Goal: Find specific page/section: Find specific page/section

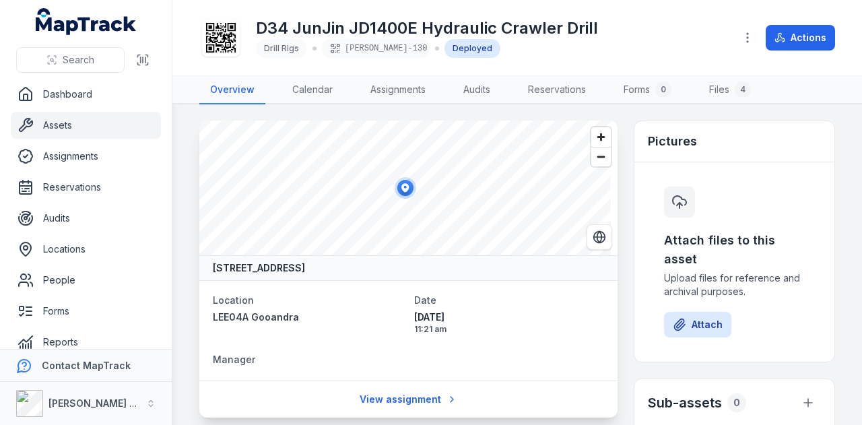
click at [118, 128] on link "Assets" at bounding box center [86, 125] width 150 height 27
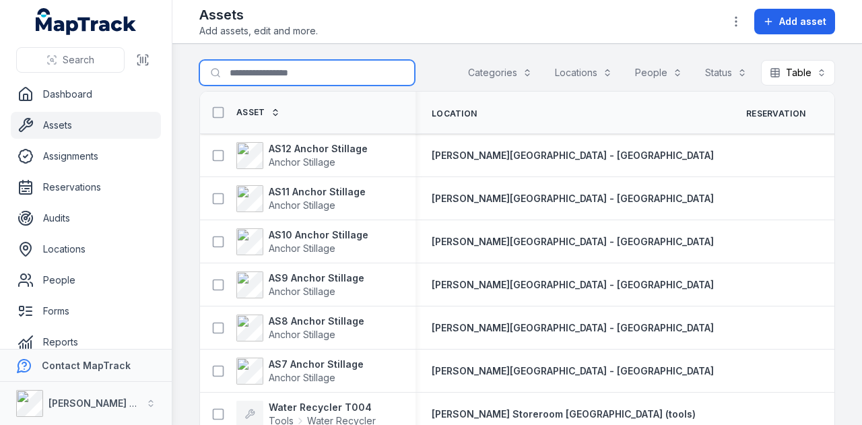
click at [250, 71] on input "Search for assets" at bounding box center [307, 73] width 216 height 26
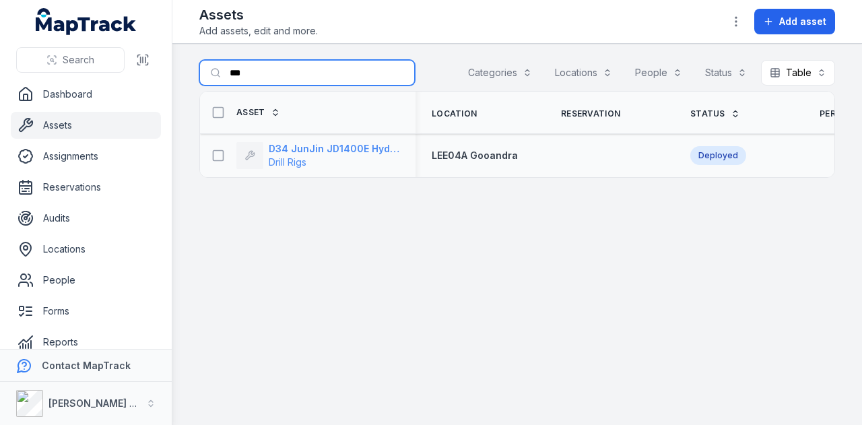
type input "***"
click at [355, 153] on strong "D34 JunJin JD1400E Hydraulic Crawler Drill" at bounding box center [334, 148] width 131 height 13
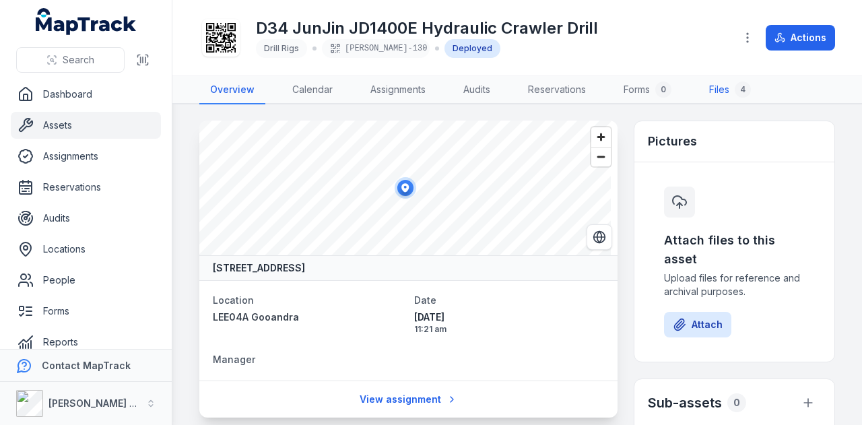
click at [730, 88] on link "Files 4" at bounding box center [730, 90] width 63 height 28
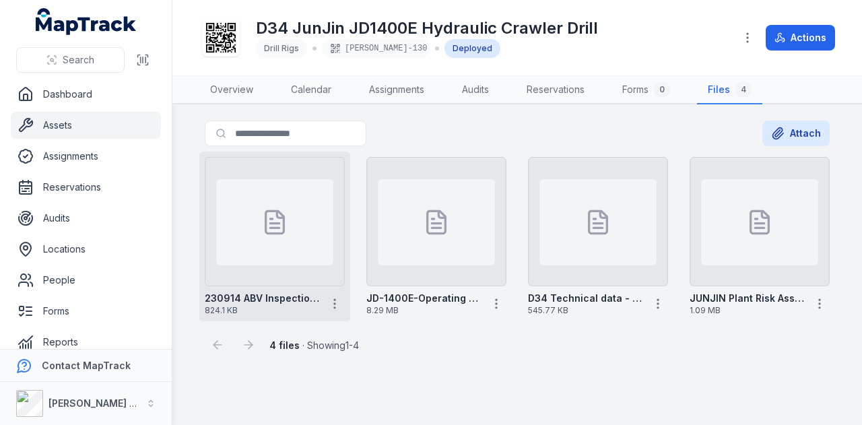
click at [294, 226] on div at bounding box center [274, 222] width 117 height 86
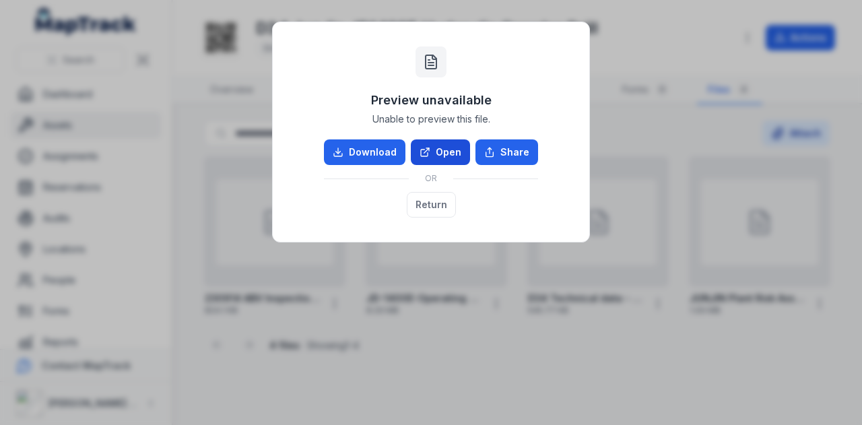
click at [441, 158] on link "Open" at bounding box center [440, 152] width 59 height 26
click at [435, 205] on button "Return" at bounding box center [431, 205] width 49 height 26
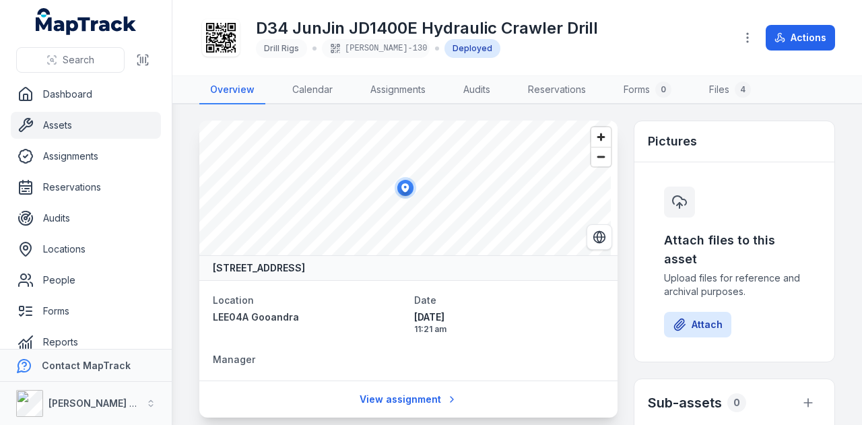
click at [47, 119] on link "Assets" at bounding box center [86, 125] width 150 height 27
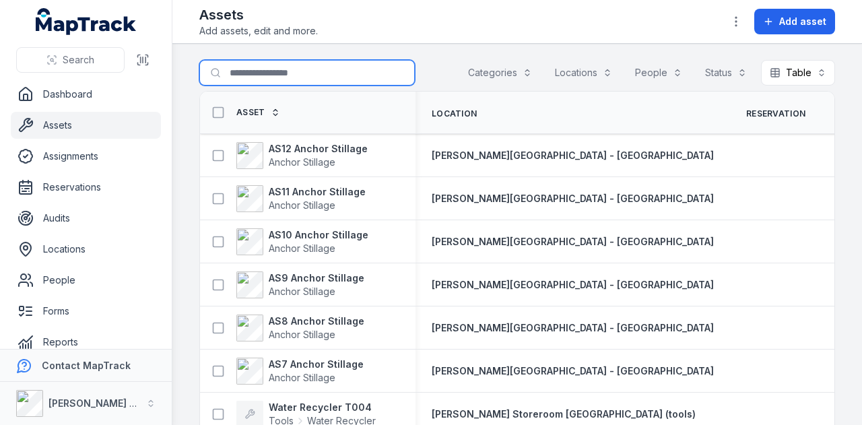
click at [356, 72] on input "Search for assets" at bounding box center [307, 73] width 216 height 26
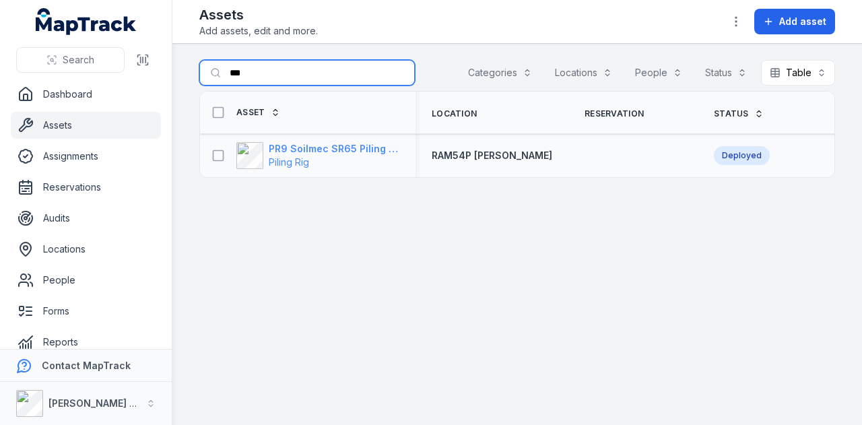
type input "***"
click at [346, 148] on strong "PR9 Soilmec SR65 Piling Rig" at bounding box center [334, 148] width 131 height 13
